Goal: Task Accomplishment & Management: Manage account settings

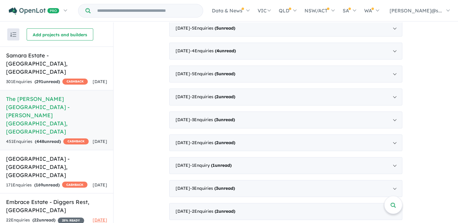
scroll to position [1, 0]
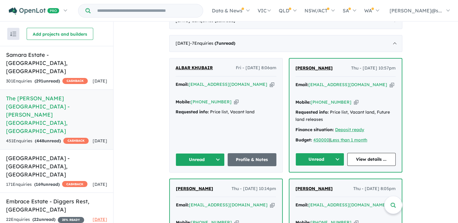
scroll to position [1606, 0]
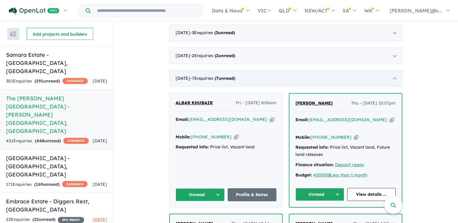
click at [269, 72] on div "July 2020 - 7 Enquir ies ( 7 unread)" at bounding box center [285, 78] width 233 height 17
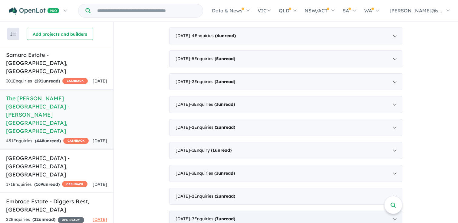
scroll to position [1466, 0]
click at [260, 211] on div "July 2020 - 7 Enquir ies ( 7 unread)" at bounding box center [285, 219] width 233 height 17
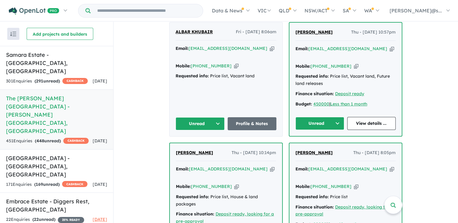
scroll to position [1727, 0]
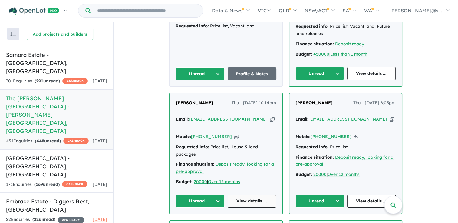
click at [248, 195] on link "View details ..." at bounding box center [252, 201] width 49 height 13
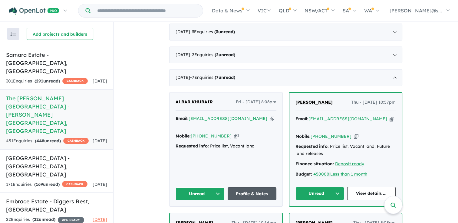
scroll to position [1606, 0]
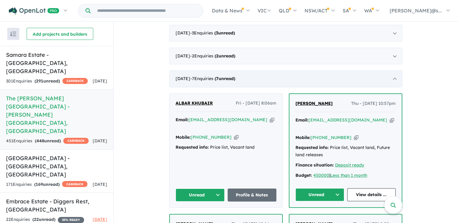
click at [235, 76] on strong "( 7 unread)" at bounding box center [225, 78] width 21 height 5
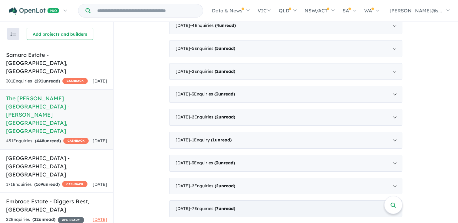
scroll to position [1466, 0]
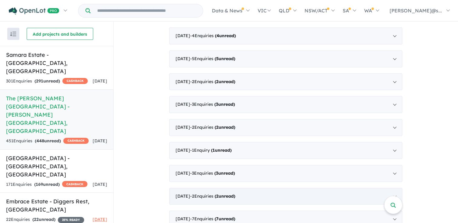
click at [220, 194] on span "- 2 Enquir ies ( 2 unread)" at bounding box center [212, 196] width 45 height 5
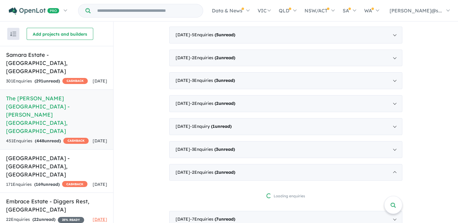
scroll to position [1593, 0]
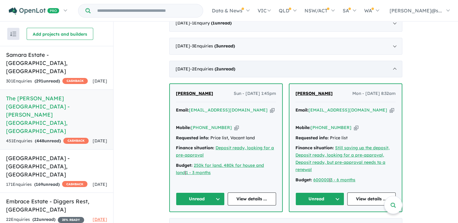
click at [236, 62] on div "August 2020 - 2 Enquir ies ( 2 unread)" at bounding box center [285, 69] width 233 height 17
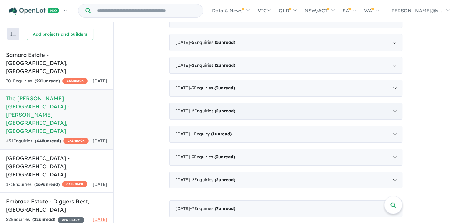
scroll to position [1466, 0]
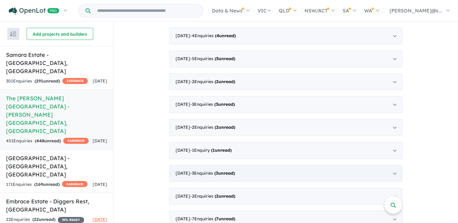
click at [235, 171] on strong "( 3 unread)" at bounding box center [224, 173] width 21 height 5
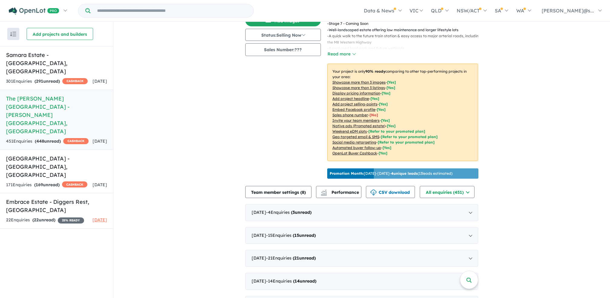
scroll to position [275, 0]
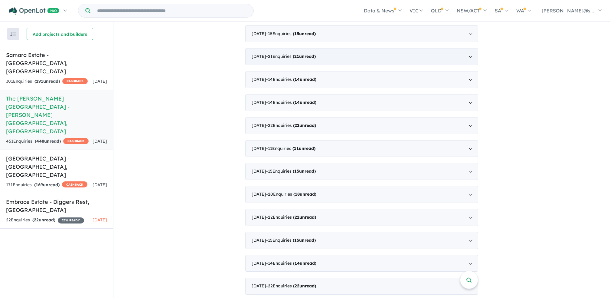
click at [316, 54] on strong "( 21 unread)" at bounding box center [304, 56] width 23 height 5
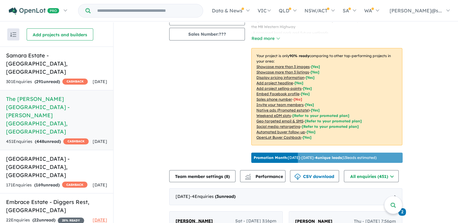
scroll to position [121, 0]
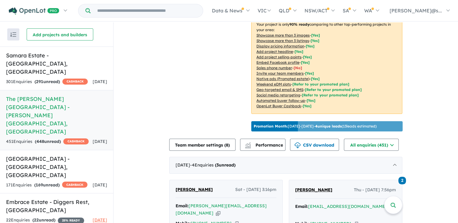
click at [359, 125] on p "Promotion Month: 30/Sep/2025 - 29/Oct/2025 - 4 unique leads ( 13 leads estimate…" at bounding box center [315, 126] width 123 height 5
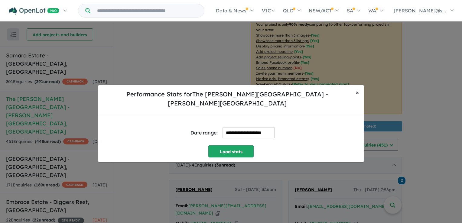
click at [361, 96] on button "× Close" at bounding box center [357, 92] width 13 height 15
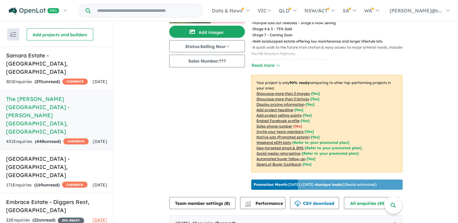
scroll to position [0, 0]
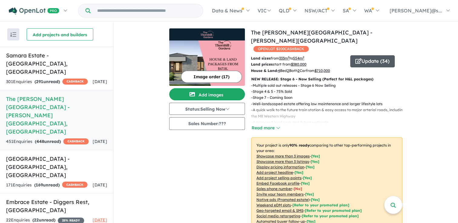
click at [366, 56] on button "Update ( 34 )" at bounding box center [372, 61] width 44 height 12
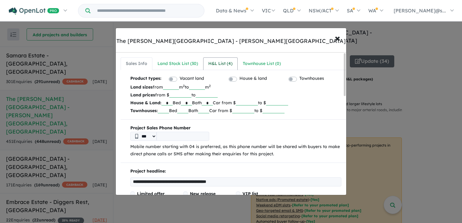
click at [216, 65] on div "H&L List ( 4 )" at bounding box center [221, 63] width 24 height 7
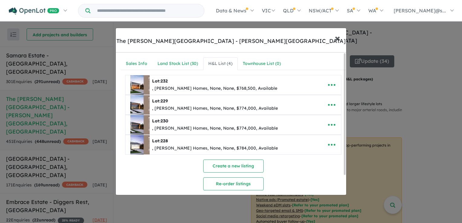
click at [337, 39] on span "×" at bounding box center [337, 37] width 5 height 13
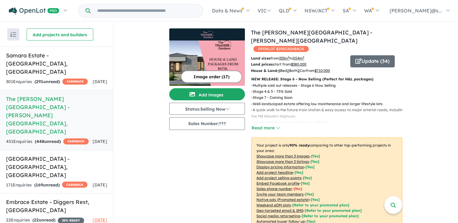
click at [13, 34] on img "button" at bounding box center [13, 34] width 6 height 5
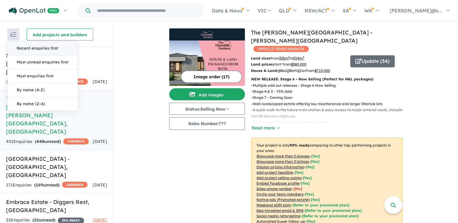
click at [13, 34] on img "button" at bounding box center [13, 34] width 6 height 5
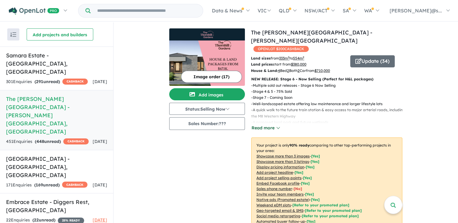
click at [262, 125] on button "Read more" at bounding box center [265, 128] width 28 height 7
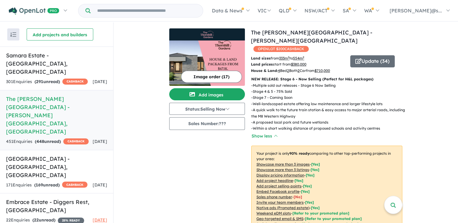
click at [266, 133] on button "Show less" at bounding box center [264, 136] width 26 height 7
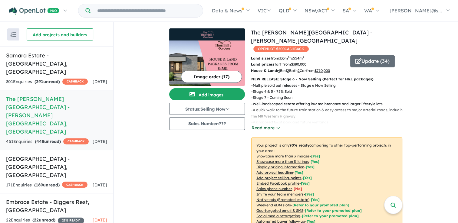
click at [266, 125] on button "Read more" at bounding box center [265, 128] width 28 height 7
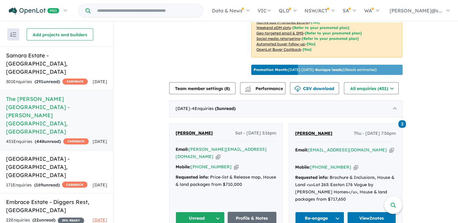
scroll to position [151, 0]
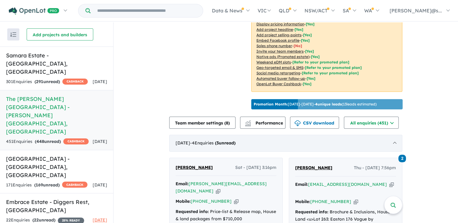
click at [272, 144] on div "October 2025 - 4 Enquir ies ( 3 unread)" at bounding box center [285, 143] width 233 height 17
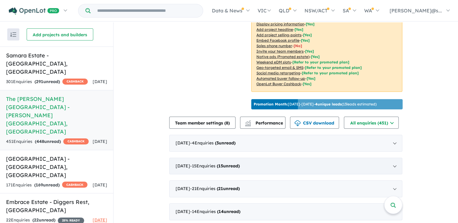
click at [264, 163] on div "September 2025 - 15 Enquir ies ( 15 unread)" at bounding box center [285, 166] width 233 height 17
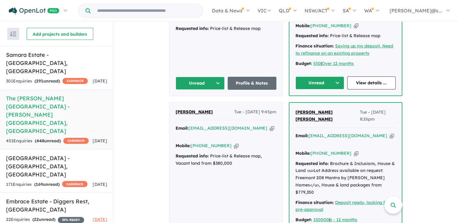
scroll to position [393, 0]
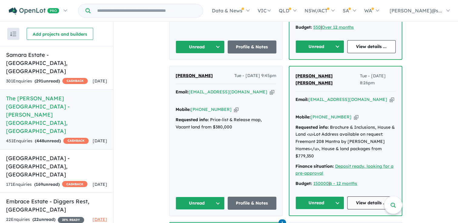
click at [379, 197] on link "View details ..." at bounding box center [371, 203] width 49 height 13
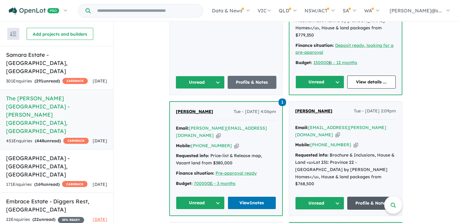
click at [368, 197] on link "Profile & Notes" at bounding box center [371, 203] width 49 height 13
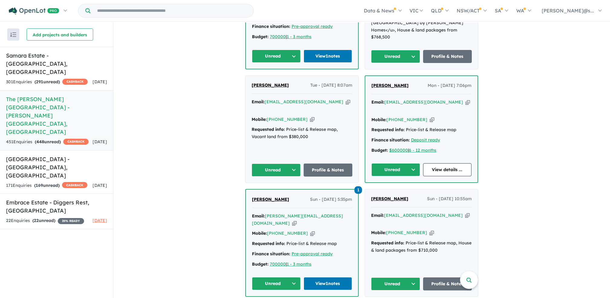
scroll to position [676, 0]
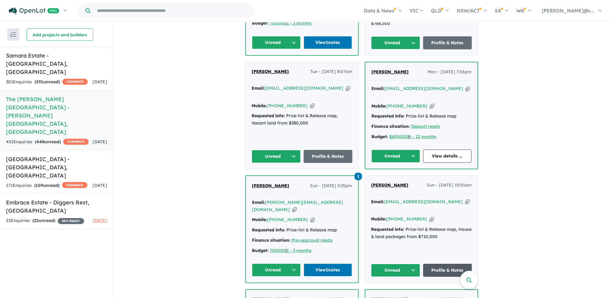
click at [452, 223] on link "Profile & Notes" at bounding box center [447, 270] width 49 height 13
click at [337, 223] on link "View 1 notes" at bounding box center [328, 269] width 49 height 13
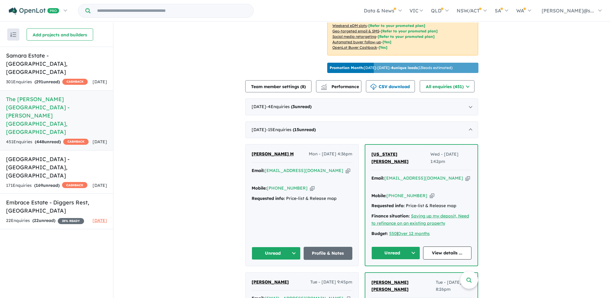
scroll to position [202, 0]
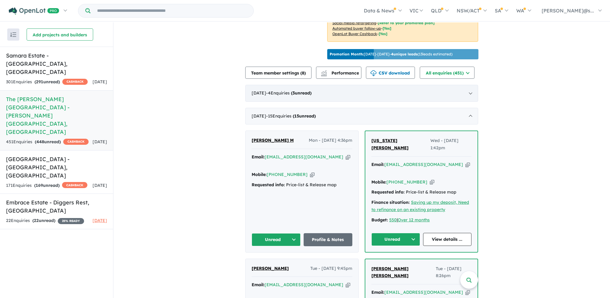
click at [376, 88] on div "October 2025 - 4 Enquir ies ( 3 unread)" at bounding box center [361, 93] width 233 height 17
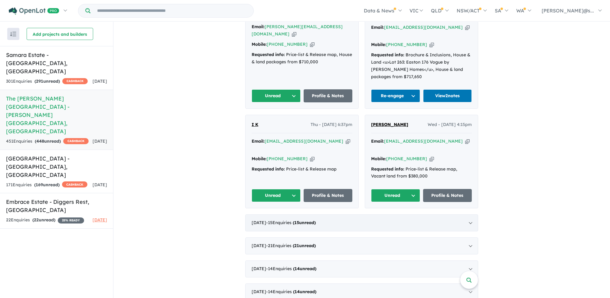
scroll to position [323, 0]
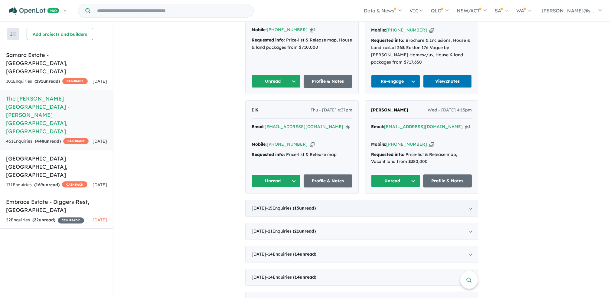
click at [347, 200] on div "September 2025 - 15 Enquir ies ( 15 unread)" at bounding box center [361, 208] width 233 height 17
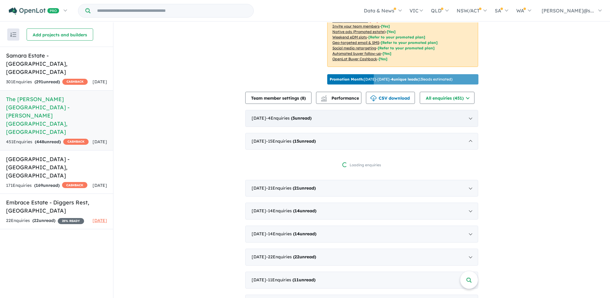
scroll to position [161, 0]
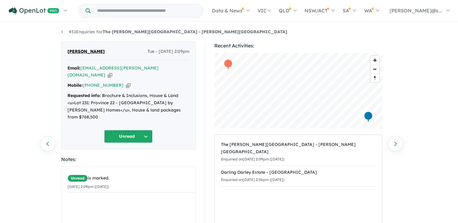
click at [147, 114] on div "[PERSON_NAME] Tue - [DATE] 2:09pm Email: [EMAIL_ADDRESS][PERSON_NAME][DOMAIN_NA…" at bounding box center [128, 96] width 135 height 108
click at [146, 130] on button "Unread" at bounding box center [128, 136] width 48 height 13
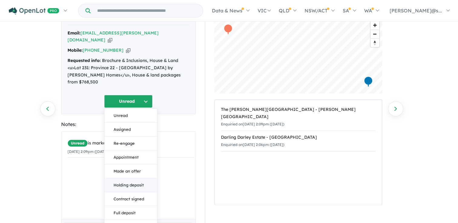
scroll to position [86, 0]
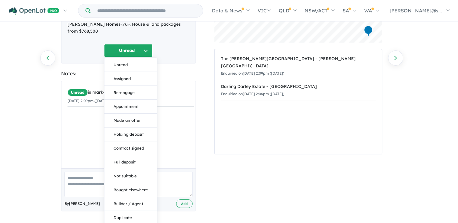
click at [149, 44] on button "Unread" at bounding box center [128, 50] width 48 height 13
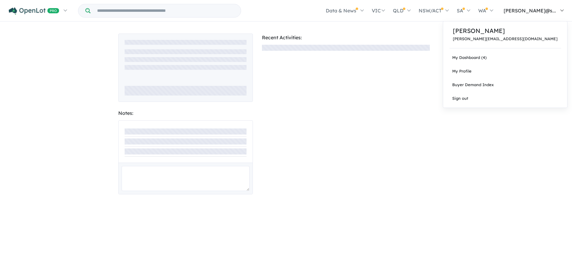
scroll to position [0, 0]
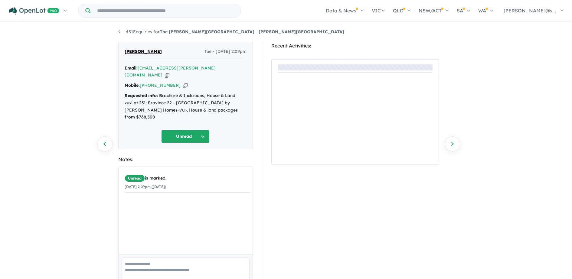
drag, startPoint x: 440, startPoint y: 0, endPoint x: 217, endPoint y: 159, distance: 273.7
click at [296, 223] on section "Recent Activities:" at bounding box center [355, 176] width 168 height 268
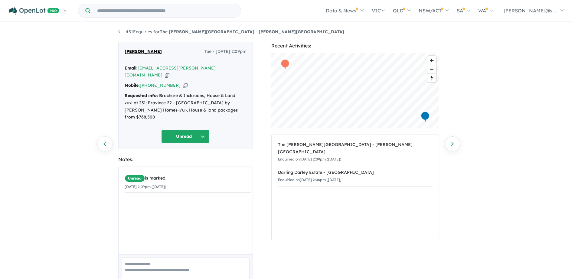
click at [200, 130] on button "Unread" at bounding box center [185, 136] width 48 height 13
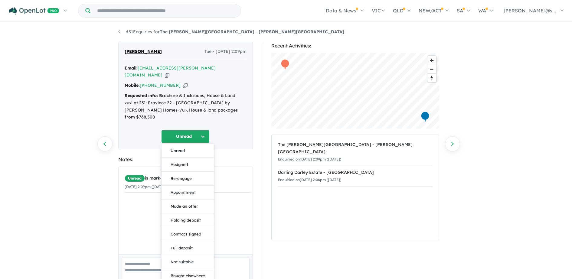
click at [201, 130] on button "Unread" at bounding box center [185, 136] width 48 height 13
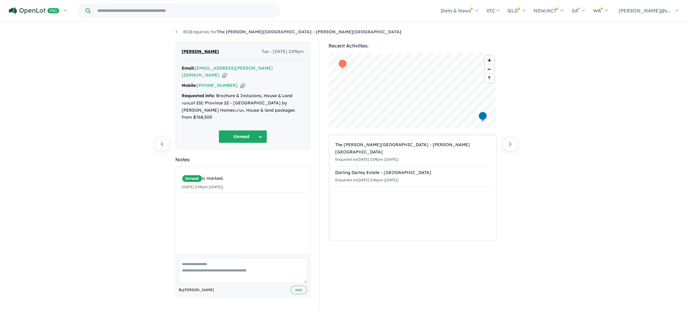
drag, startPoint x: 501, startPoint y: 0, endPoint x: 255, endPoint y: 123, distance: 274.6
click at [255, 130] on button "Unread" at bounding box center [242, 136] width 48 height 13
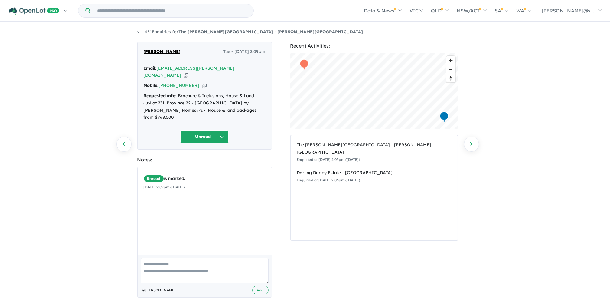
drag, startPoint x: 669, startPoint y: 0, endPoint x: 350, endPoint y: 212, distance: 382.5
click at [350, 212] on div "The Thornhill Gardens Estate - Thornhill Park Enquiried on 16/09/2025 2:09pm (T…" at bounding box center [374, 187] width 167 height 105
click at [227, 130] on button "Unread" at bounding box center [204, 136] width 48 height 13
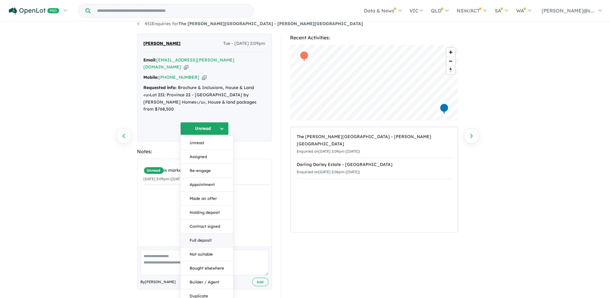
scroll to position [13, 0]
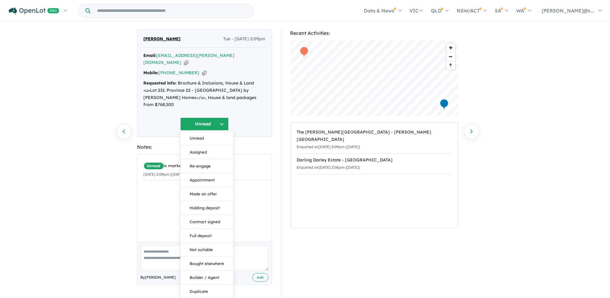
click at [208, 223] on button "Bought elsewhere" at bounding box center [207, 264] width 53 height 14
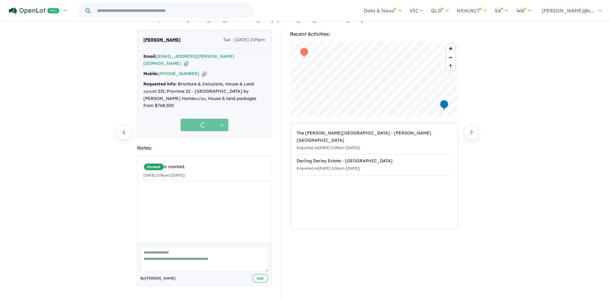
scroll to position [1, 0]
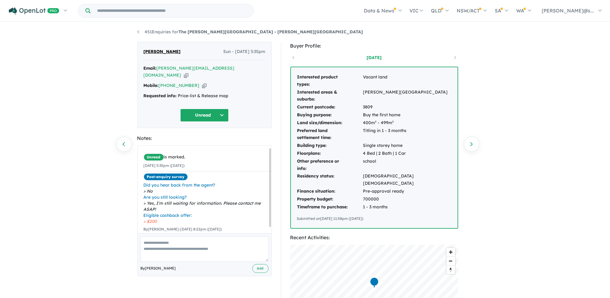
scroll to position [8, 0]
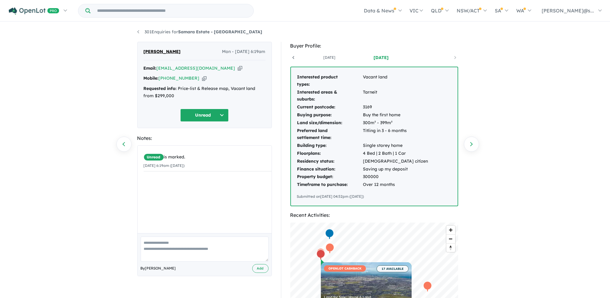
drag, startPoint x: 172, startPoint y: 149, endPoint x: 171, endPoint y: 179, distance: 29.7
drag, startPoint x: 171, startPoint y: 179, endPoint x: 194, endPoint y: 251, distance: 75.9
click at [192, 250] on textarea at bounding box center [205, 248] width 128 height 25
type textarea "**********"
click at [257, 271] on button "Add" at bounding box center [260, 268] width 16 height 9
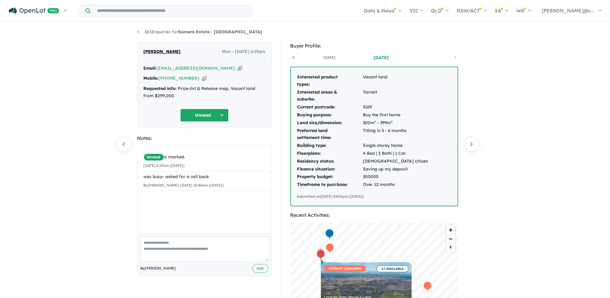
click at [202, 77] on icon "button" at bounding box center [204, 78] width 5 height 6
click at [238, 71] on icon "button" at bounding box center [240, 68] width 5 height 6
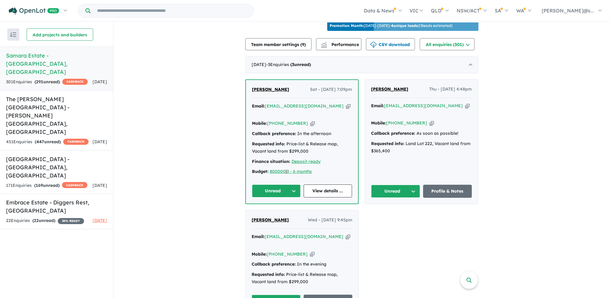
scroll to position [323, 0]
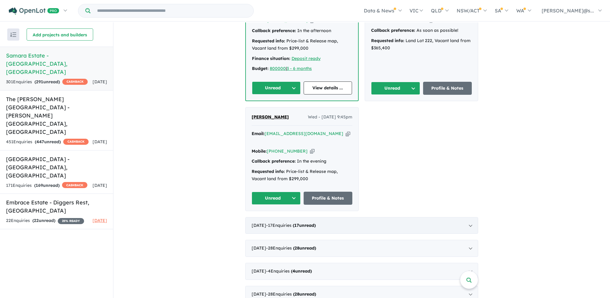
click at [399, 217] on div "September 2025 - 17 Enquir ies ( 17 unread)" at bounding box center [361, 225] width 233 height 17
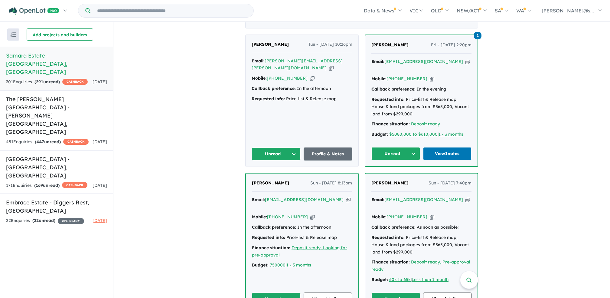
scroll to position [363, 0]
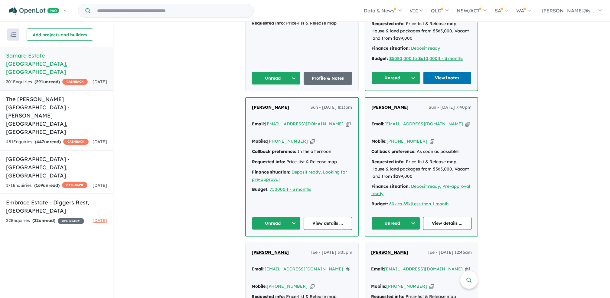
click at [384, 104] on span "Jaimin Shah" at bounding box center [390, 106] width 37 height 5
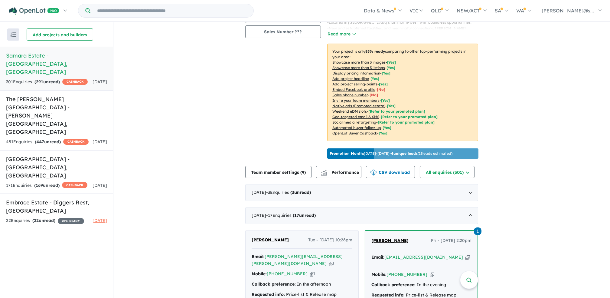
scroll to position [0, 0]
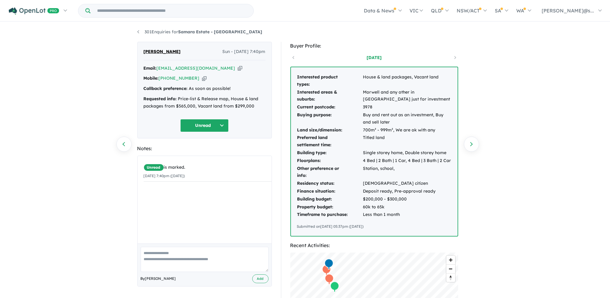
click at [202, 79] on icon "button" at bounding box center [204, 78] width 5 height 6
click at [238, 71] on icon "button" at bounding box center [240, 68] width 5 height 6
click at [473, 144] on link "Next enquiry" at bounding box center [471, 143] width 15 height 15
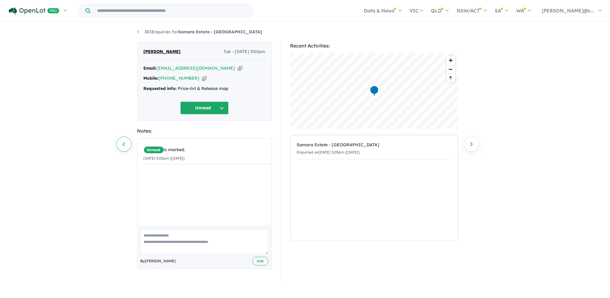
click at [123, 145] on link "Previous enquiry" at bounding box center [124, 143] width 15 height 15
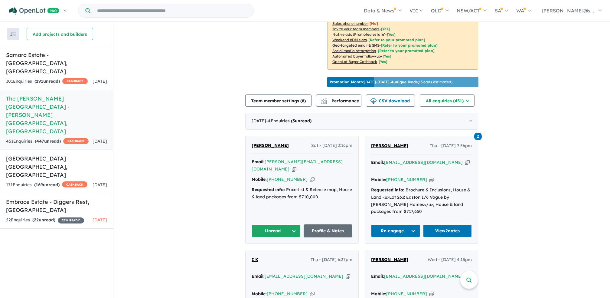
scroll to position [202, 0]
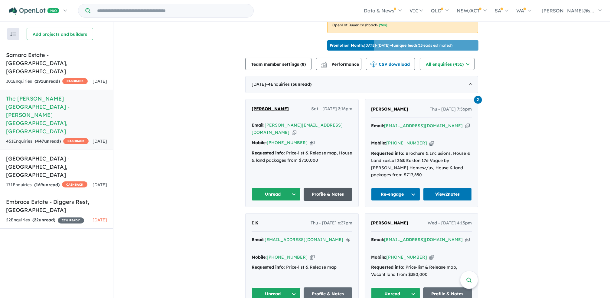
click at [311, 188] on link "Profile & Notes" at bounding box center [328, 194] width 49 height 13
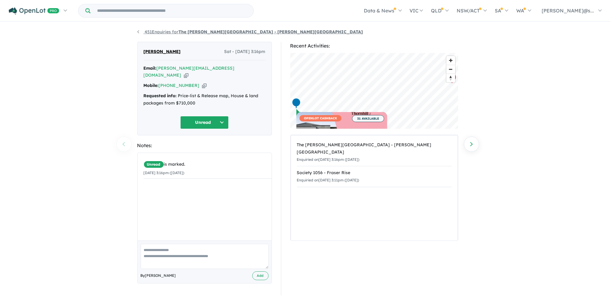
click at [233, 30] on strong "The [PERSON_NAME][GEOGRAPHIC_DATA] - [PERSON_NAME][GEOGRAPHIC_DATA]" at bounding box center [271, 31] width 185 height 5
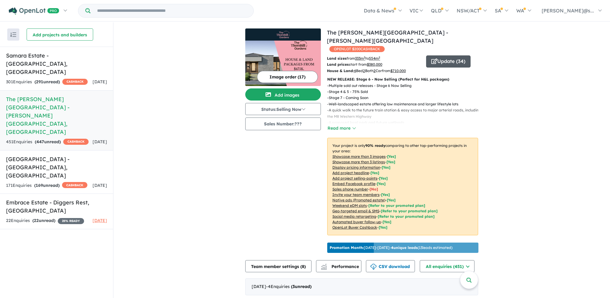
click at [446, 55] on button "Update ( 34 )" at bounding box center [448, 61] width 44 height 12
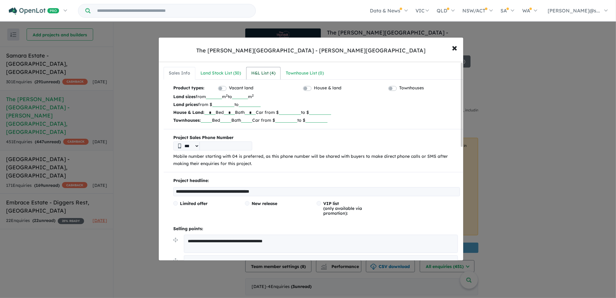
click at [259, 72] on div "H&L List ( 4 )" at bounding box center [263, 73] width 24 height 7
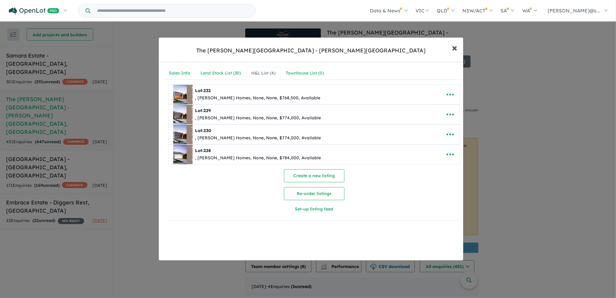
click at [455, 48] on span "×" at bounding box center [454, 47] width 5 height 13
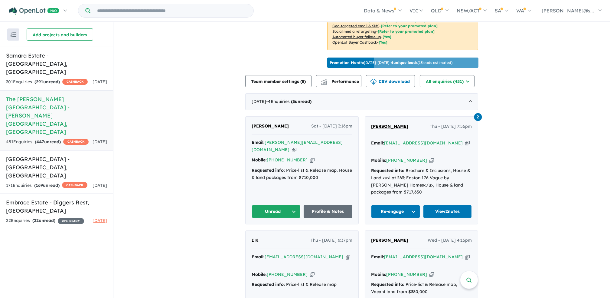
scroll to position [185, 0]
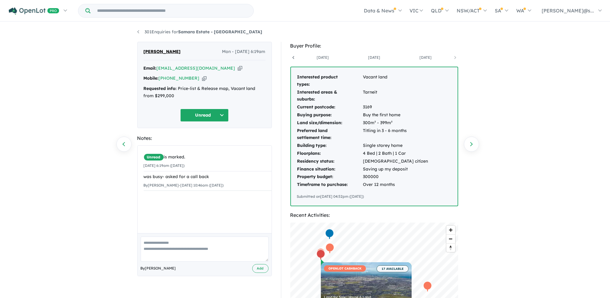
scroll to position [0, 96]
click at [138, 30] on link "301 Enquiries for Samara Estate - [GEOGRAPHIC_DATA]" at bounding box center [199, 31] width 125 height 5
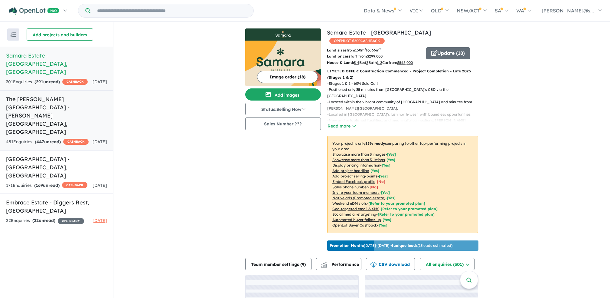
click at [54, 138] on div "451 Enquir ies ( 447 unread) CASHBACK" at bounding box center [47, 141] width 83 height 7
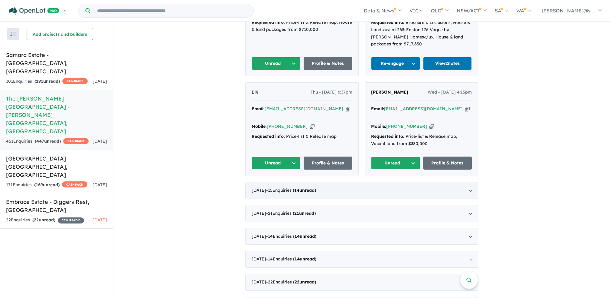
scroll to position [413, 0]
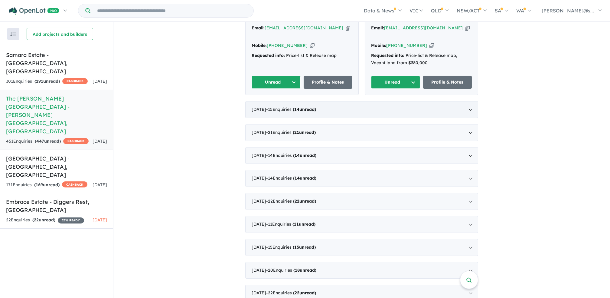
click at [316, 107] on strong "( 14 unread)" at bounding box center [304, 109] width 23 height 5
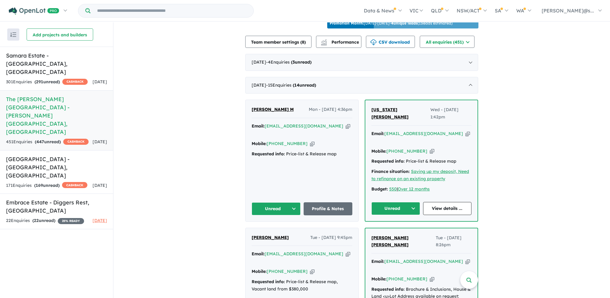
scroll to position [280, 0]
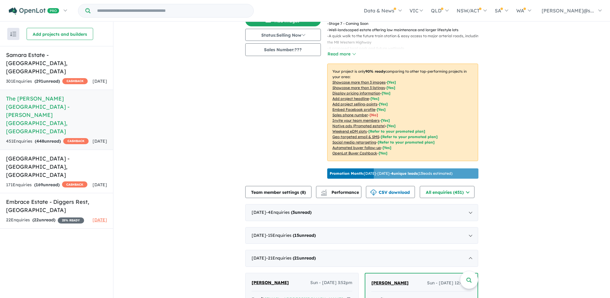
scroll to position [275, 0]
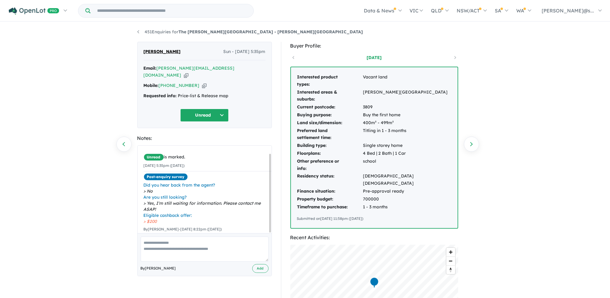
scroll to position [8, 0]
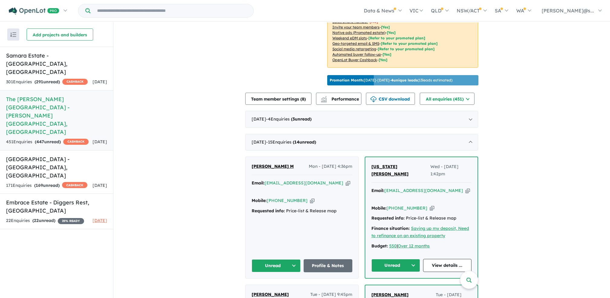
scroll to position [171, 0]
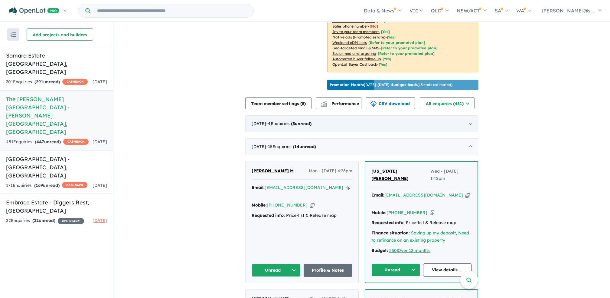
click at [327, 124] on div "October 2025 - 4 Enquir ies ( 3 unread)" at bounding box center [361, 123] width 233 height 17
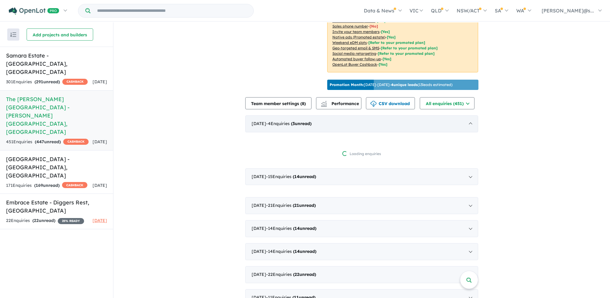
scroll to position [1, 0]
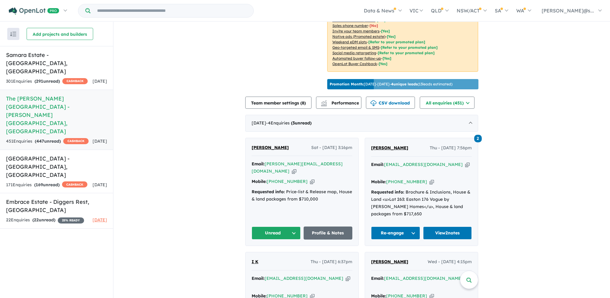
click at [389, 146] on span "[PERSON_NAME]" at bounding box center [389, 147] width 37 height 5
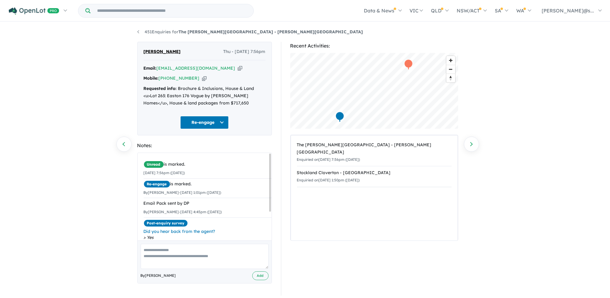
scroll to position [1, 0]
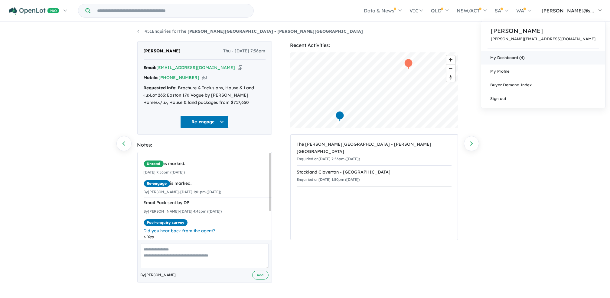
click at [562, 61] on link "My Dashboard (4)" at bounding box center [543, 58] width 124 height 14
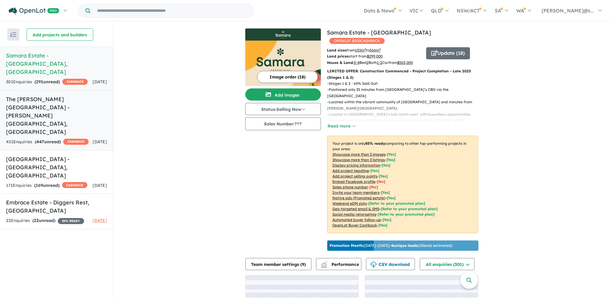
click at [60, 139] on strong "( 447 unread)" at bounding box center [48, 141] width 26 height 5
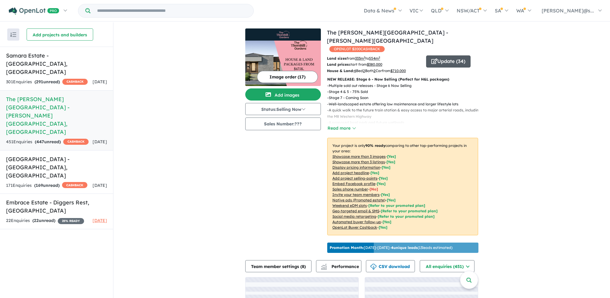
click at [448, 55] on button "Update ( 34 )" at bounding box center [448, 61] width 44 height 12
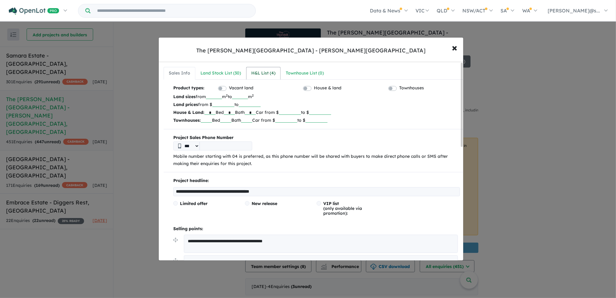
click at [268, 73] on div "H&L List ( 4 )" at bounding box center [263, 73] width 24 height 7
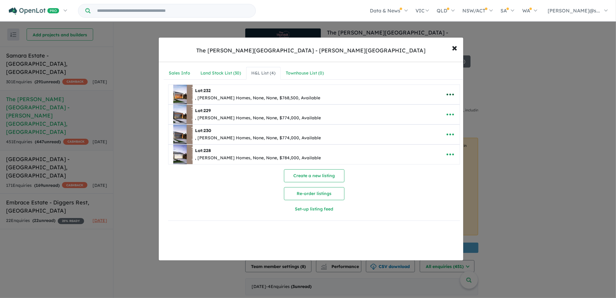
click at [452, 93] on icon "button" at bounding box center [450, 94] width 9 height 9
click at [441, 70] on nav "Sales Info Land Stock List ( 30 ) H&L List ( 4 ) Townhouse List ( 0 )" at bounding box center [314, 73] width 301 height 13
click at [446, 98] on icon "button" at bounding box center [450, 94] width 9 height 9
click at [429, 127] on link "Remove" at bounding box center [437, 123] width 45 height 14
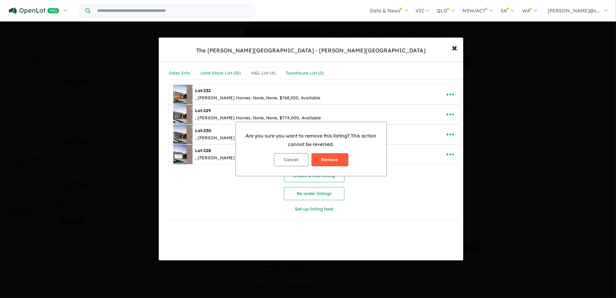
click at [327, 159] on button "Remove" at bounding box center [330, 159] width 37 height 13
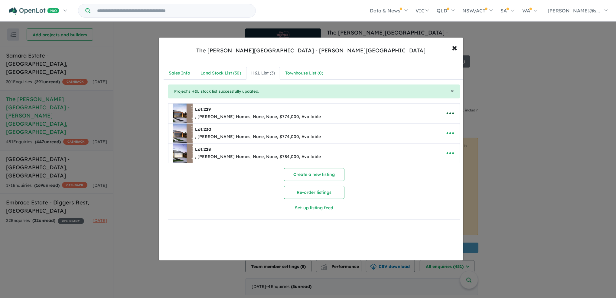
click at [448, 113] on icon "button" at bounding box center [450, 113] width 7 height 2
click at [425, 143] on link "Remove" at bounding box center [437, 142] width 45 height 14
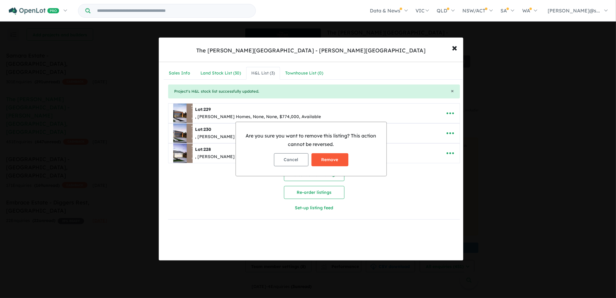
click at [323, 162] on button "Remove" at bounding box center [330, 159] width 37 height 13
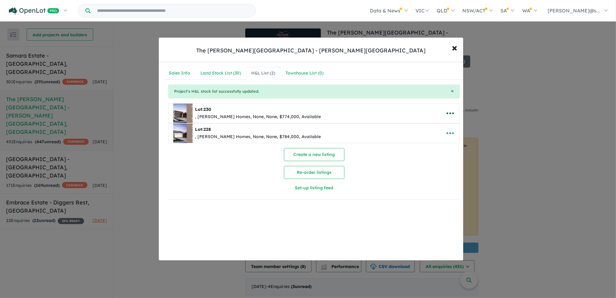
click at [452, 113] on icon "button" at bounding box center [450, 113] width 7 height 2
click at [429, 144] on link "Remove" at bounding box center [437, 142] width 45 height 14
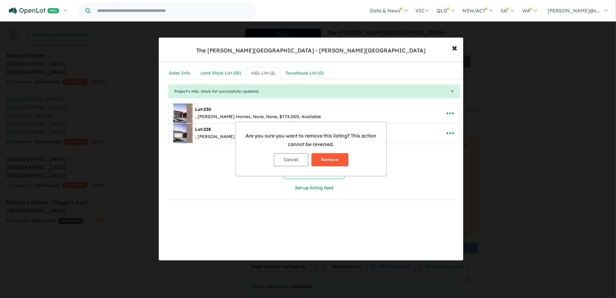
click at [327, 160] on button "Remove" at bounding box center [330, 159] width 37 height 13
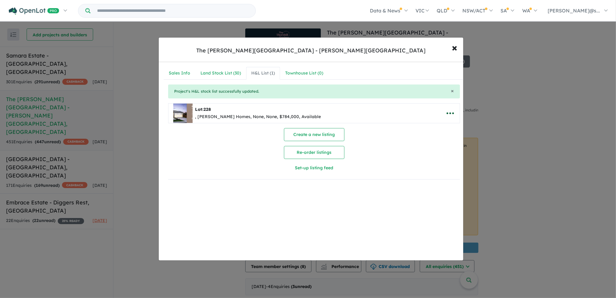
click at [447, 115] on icon "button" at bounding box center [450, 113] width 9 height 9
click at [439, 141] on link "Remove" at bounding box center [437, 142] width 45 height 14
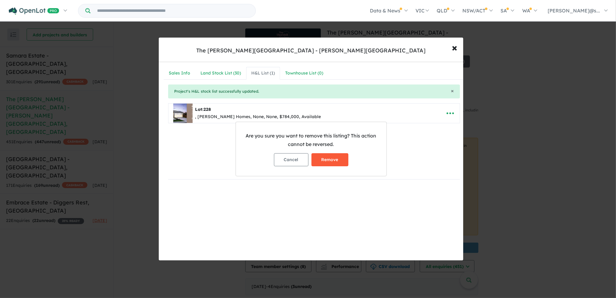
click at [333, 164] on button "Remove" at bounding box center [330, 159] width 37 height 13
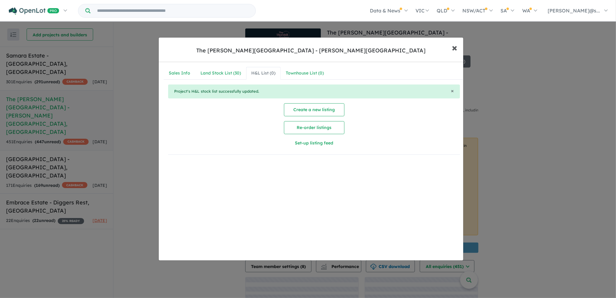
click at [458, 48] on button "× Close" at bounding box center [455, 47] width 18 height 16
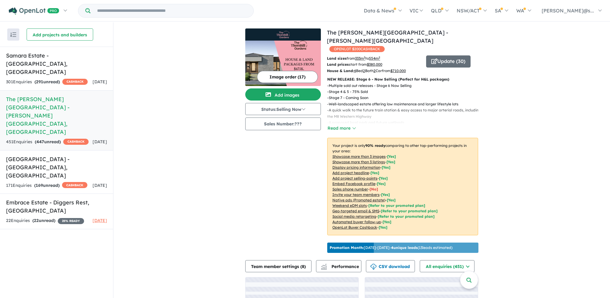
click at [131, 9] on input "Try estate name, suburb, builder or developer" at bounding box center [172, 10] width 161 height 13
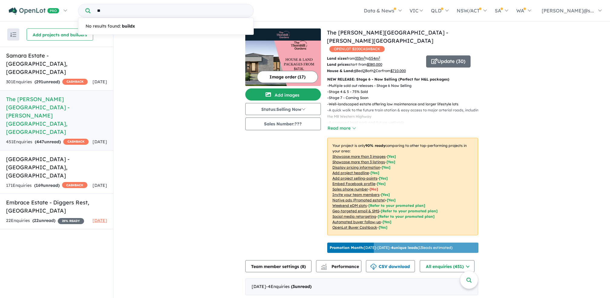
type input "*"
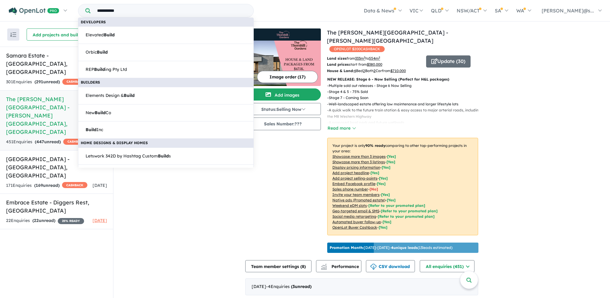
type input "**********"
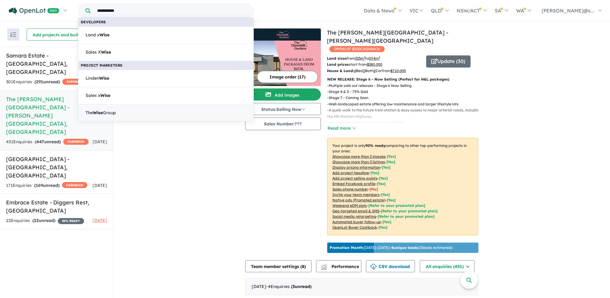
click at [107, 113] on span "The Wise Group" at bounding box center [101, 112] width 30 height 7
